Goal: Navigation & Orientation: Find specific page/section

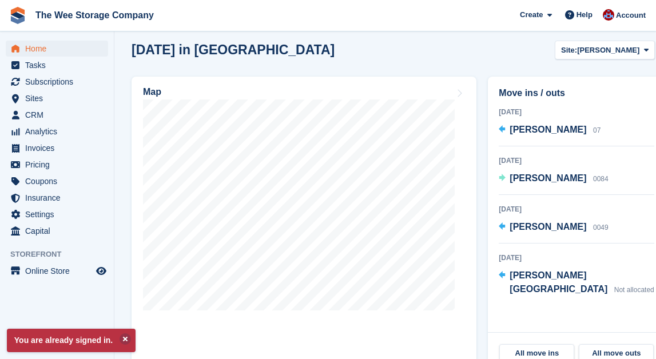
scroll to position [341, 0]
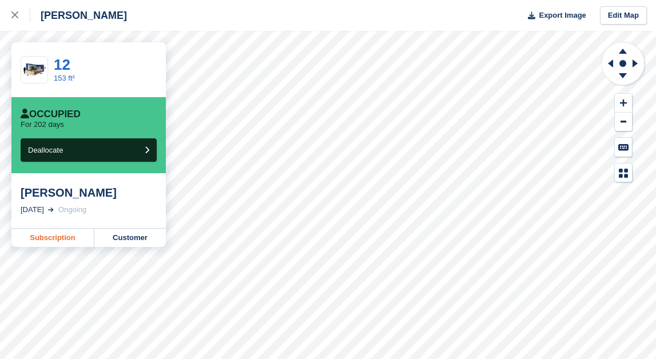
click at [61, 235] on link "Subscription" at bounding box center [52, 238] width 83 height 18
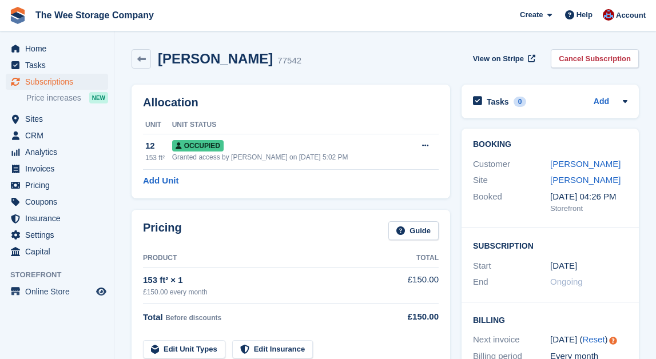
scroll to position [13, 0]
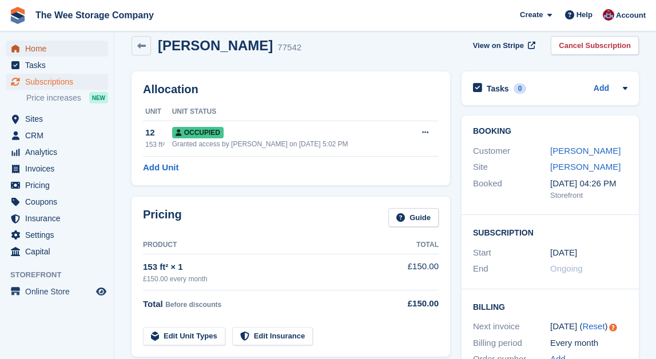
click at [39, 49] on span "Home" at bounding box center [59, 49] width 69 height 16
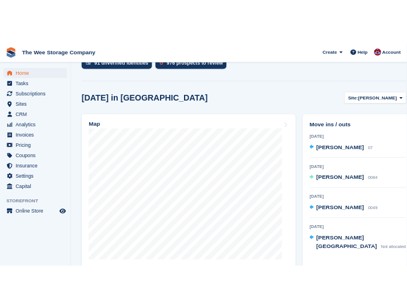
scroll to position [282, 0]
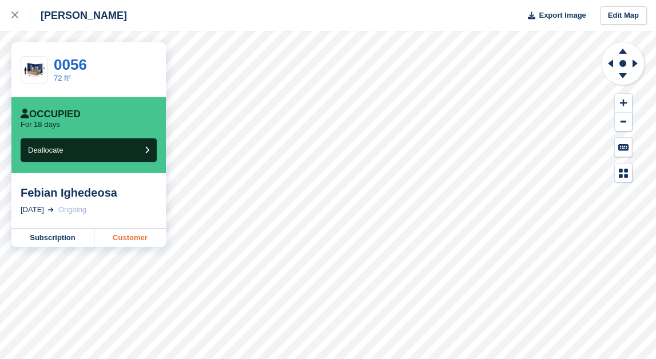
click at [132, 237] on link "Customer" at bounding box center [130, 238] width 72 height 18
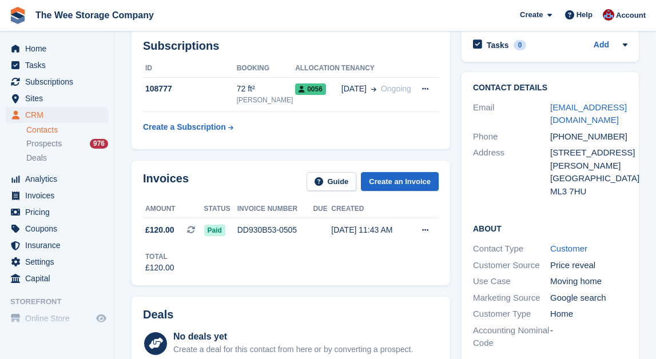
scroll to position [58, 0]
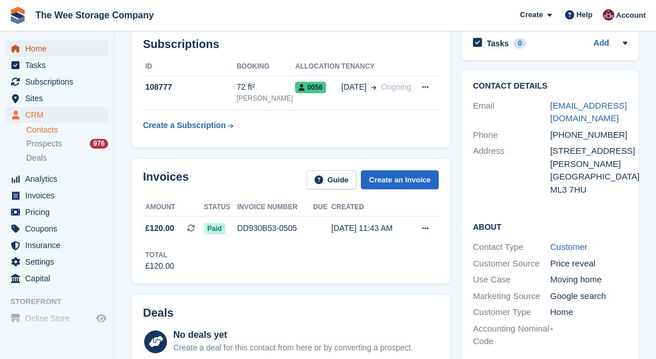
click at [46, 43] on span "Home" at bounding box center [59, 49] width 69 height 16
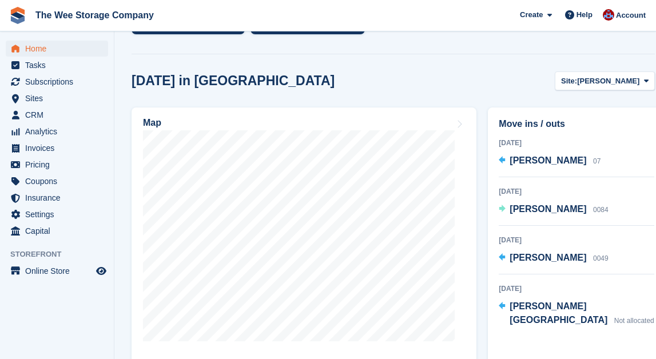
scroll to position [294, 0]
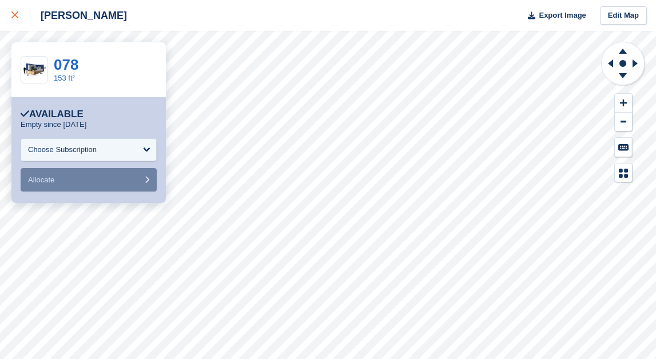
click at [18, 18] on icon at bounding box center [14, 14] width 7 height 7
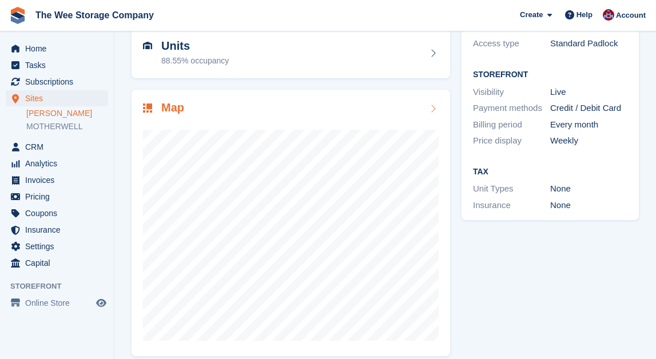
scroll to position [122, 0]
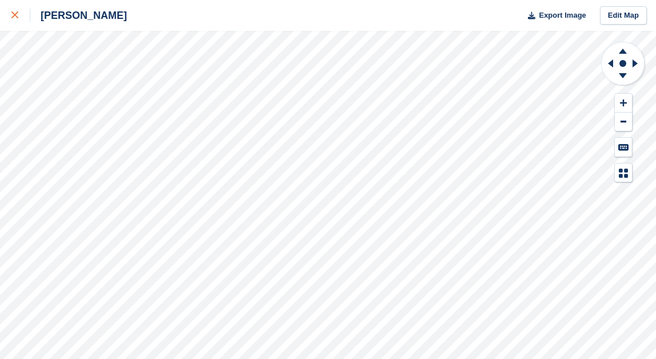
click at [16, 12] on icon at bounding box center [14, 14] width 7 height 7
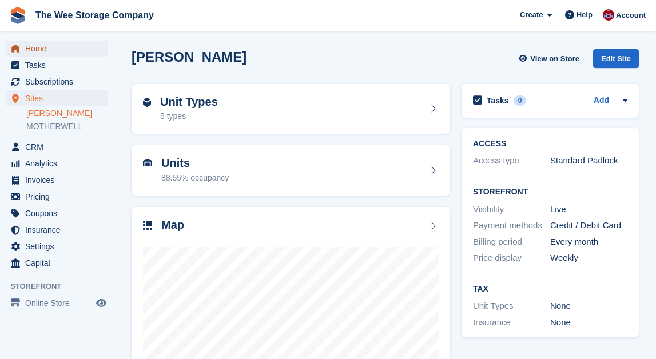
click at [30, 50] on span "Home" at bounding box center [59, 49] width 69 height 16
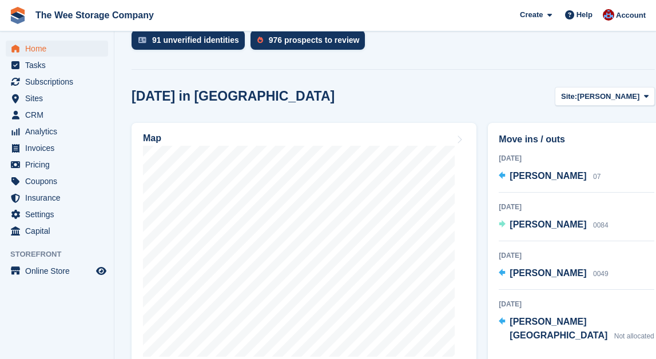
scroll to position [267, 0]
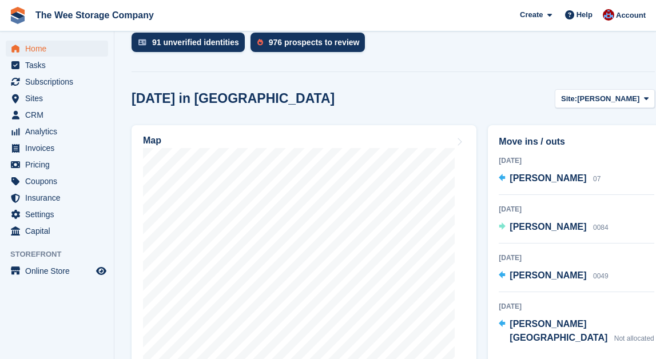
click at [41, 49] on span "Home" at bounding box center [59, 49] width 69 height 16
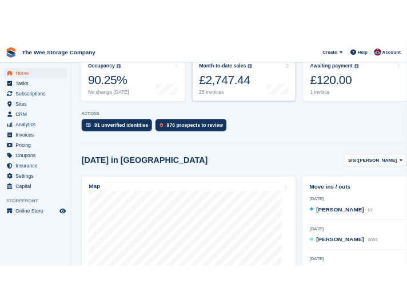
scroll to position [260, 0]
